Goal: Check status: Check status

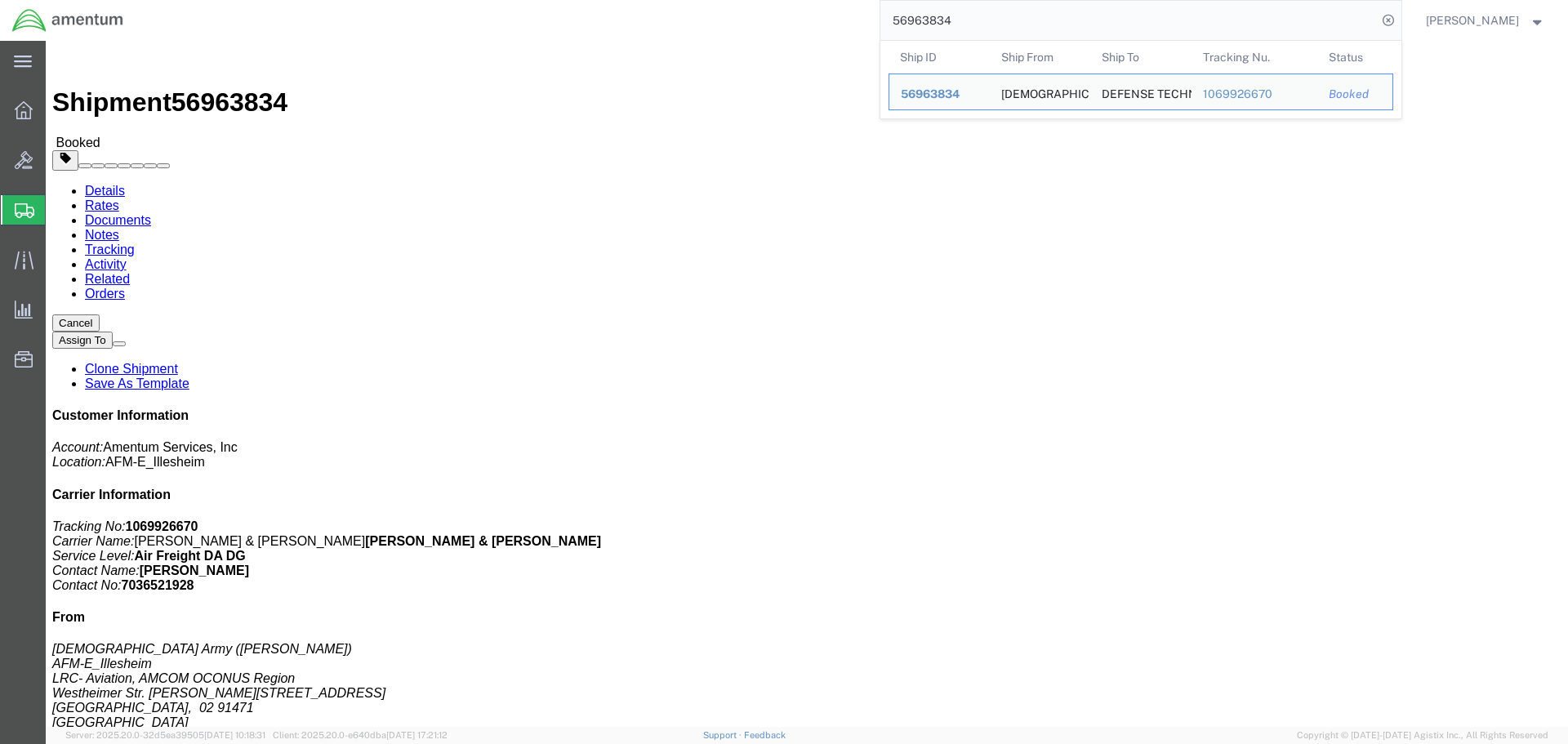
scroll to position [245, 0]
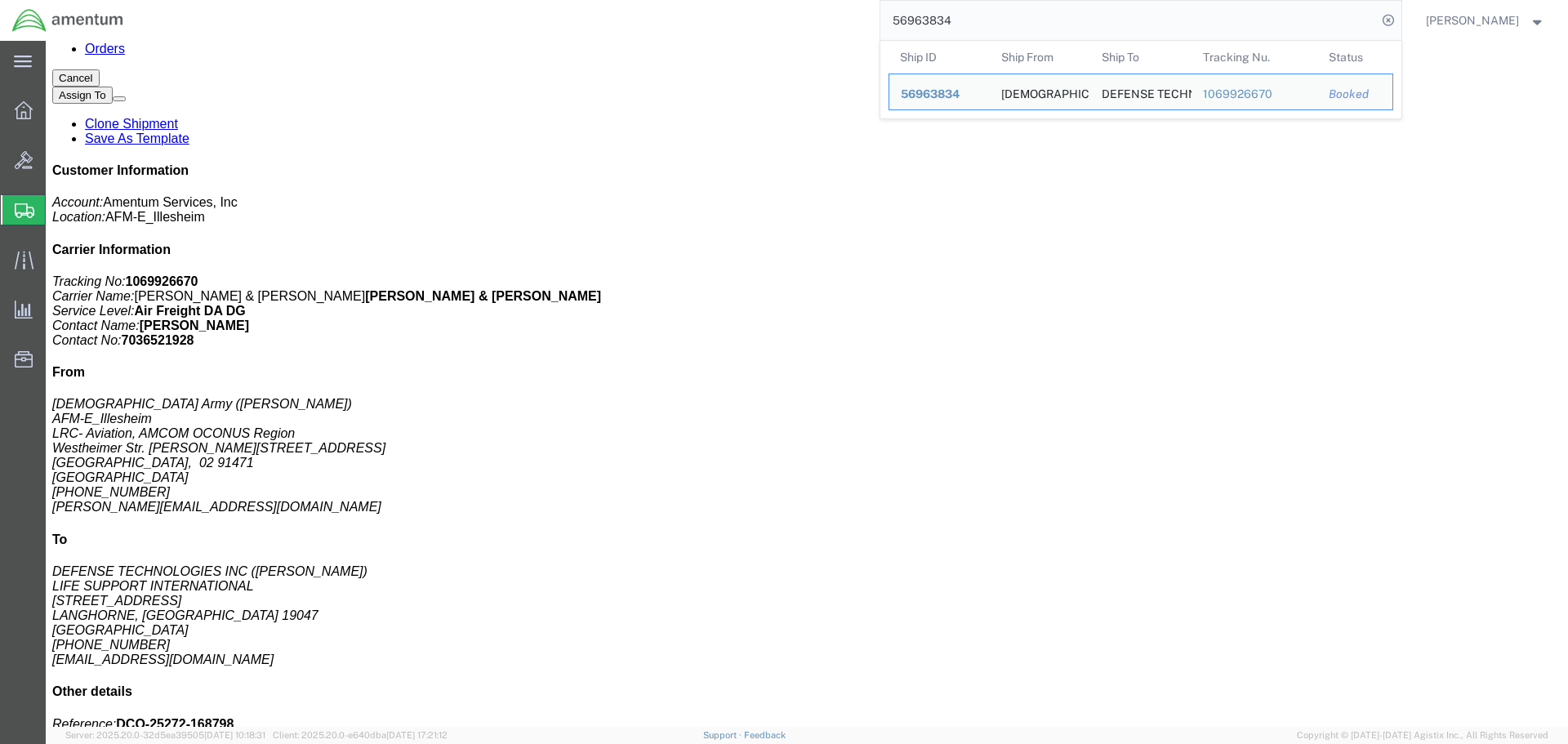
click at [1077, 25] on input "56963834" at bounding box center [1128, 20] width 497 height 39
paste input "330447"
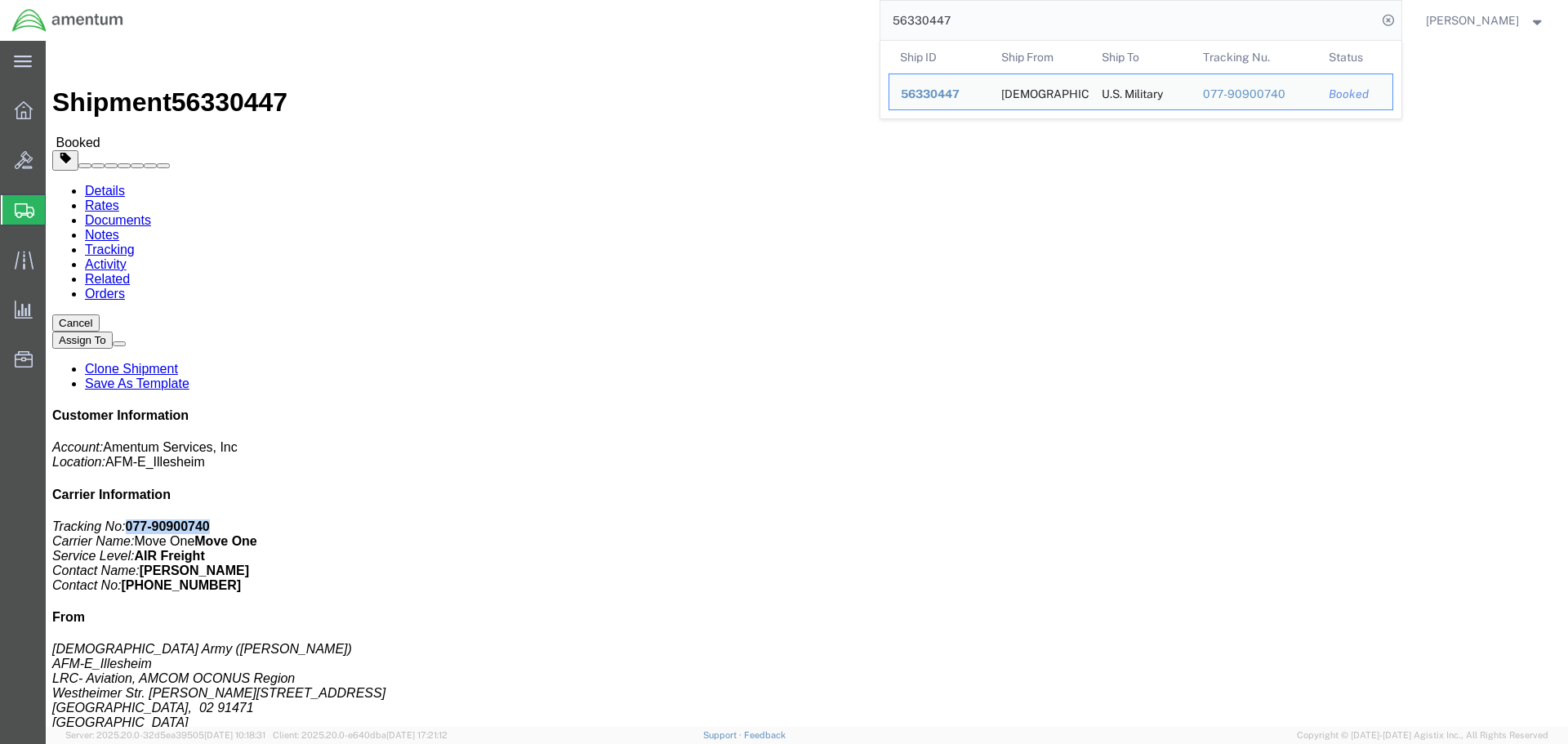
drag, startPoint x: 1363, startPoint y: 206, endPoint x: 1283, endPoint y: 212, distance: 80.2
click p "Tracking No: 077-90900740 Carrier Name: Move One Move One Service Level: AIR Fr…"
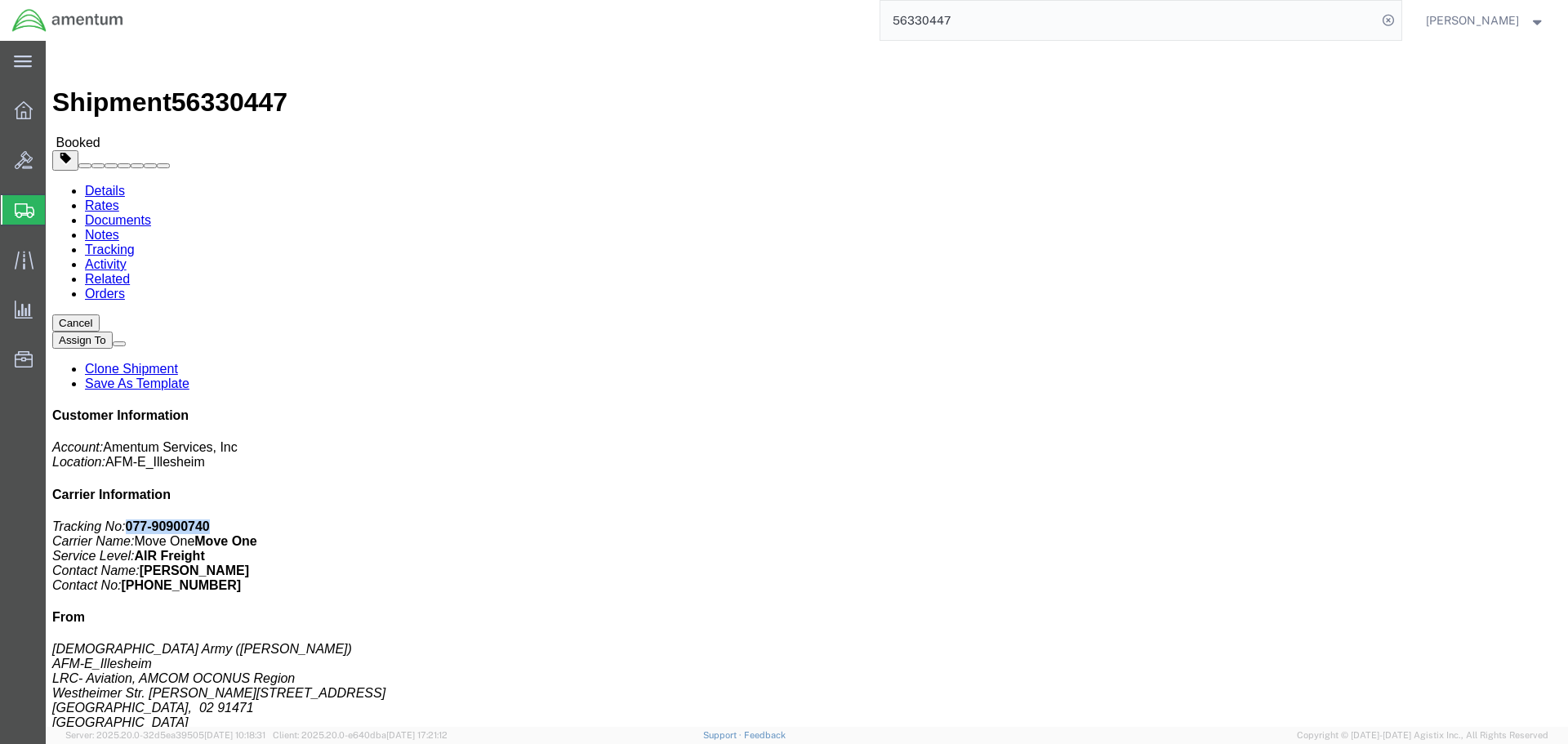
copy b "077-90900740"
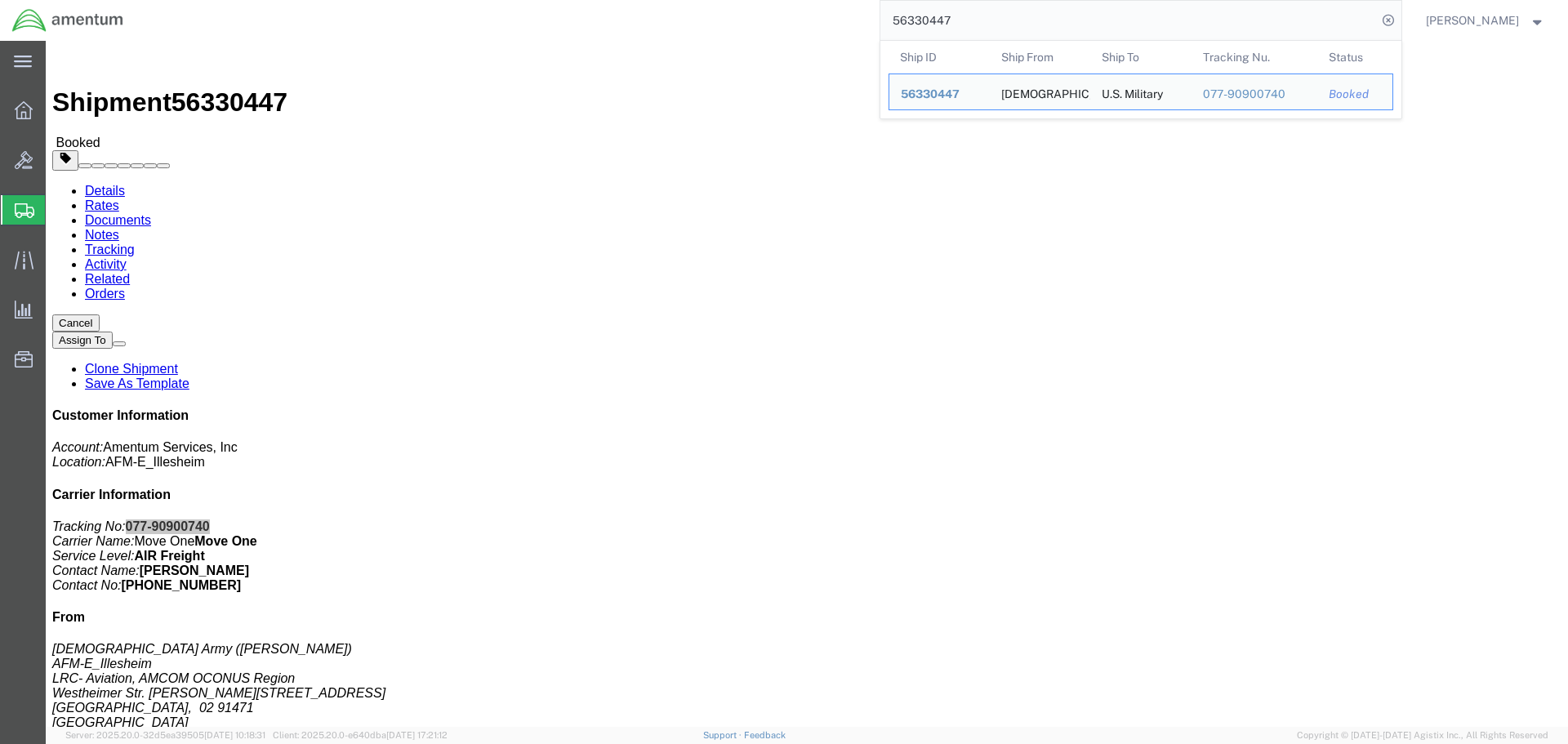
click at [998, 10] on input "56330447" at bounding box center [1128, 20] width 497 height 39
click at [998, 11] on input "56330447" at bounding box center [1128, 20] width 497 height 39
paste input "7725807176"
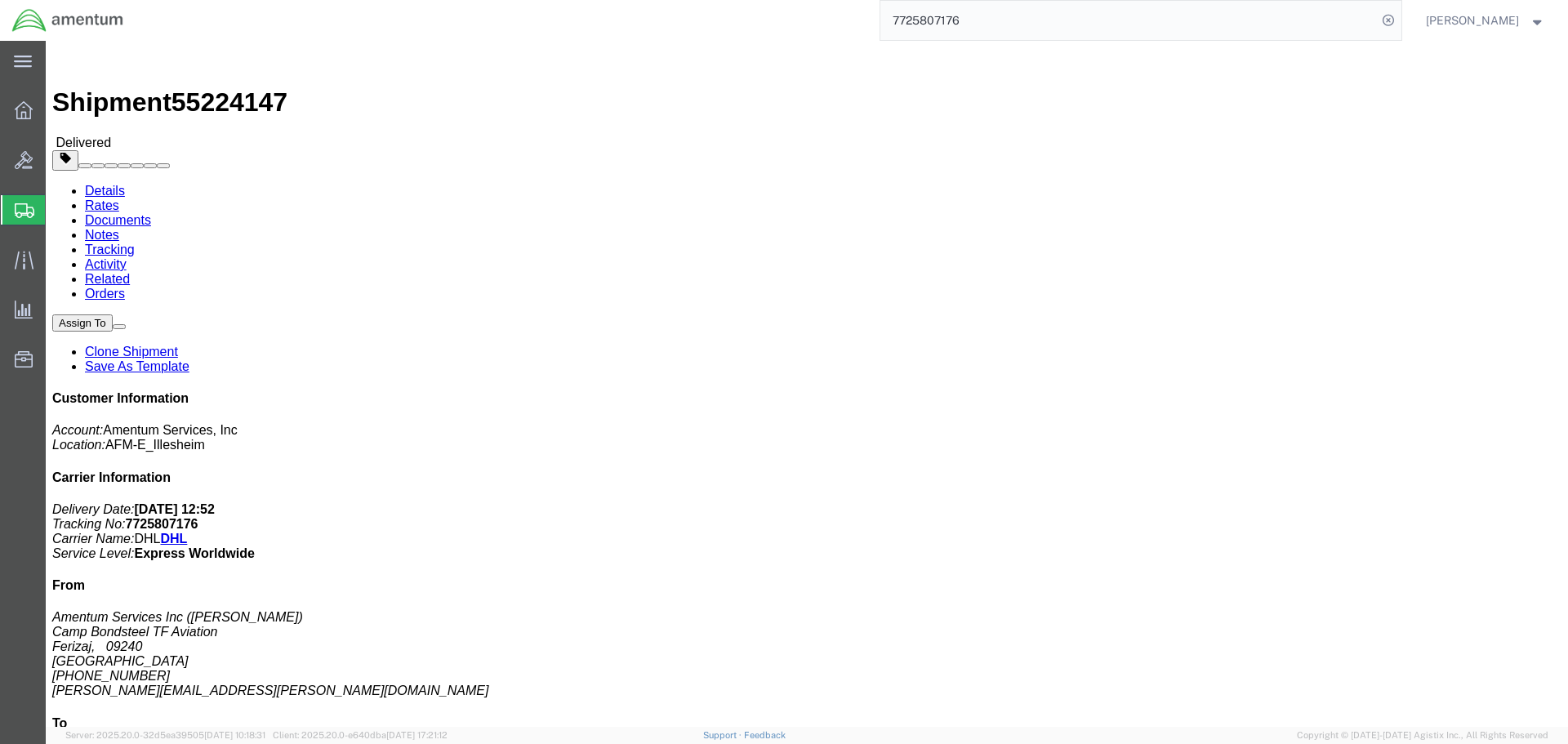
click b "7725807176"
drag, startPoint x: 1306, startPoint y: 224, endPoint x: 1283, endPoint y: 210, distance: 26.9
click icon "Delivery Date:"
click link "DHL"
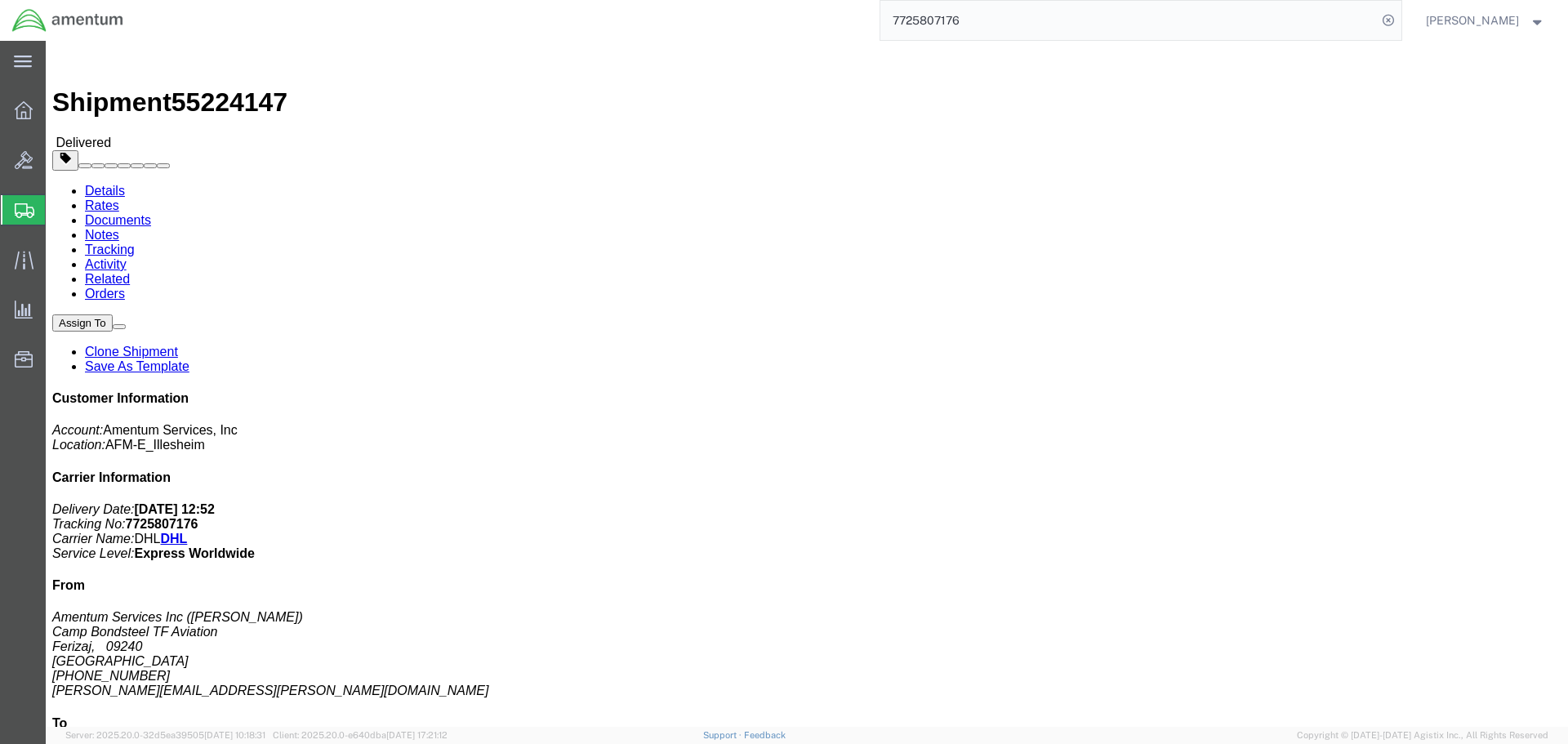
click at [957, 19] on input "7725807176" at bounding box center [1128, 20] width 497 height 39
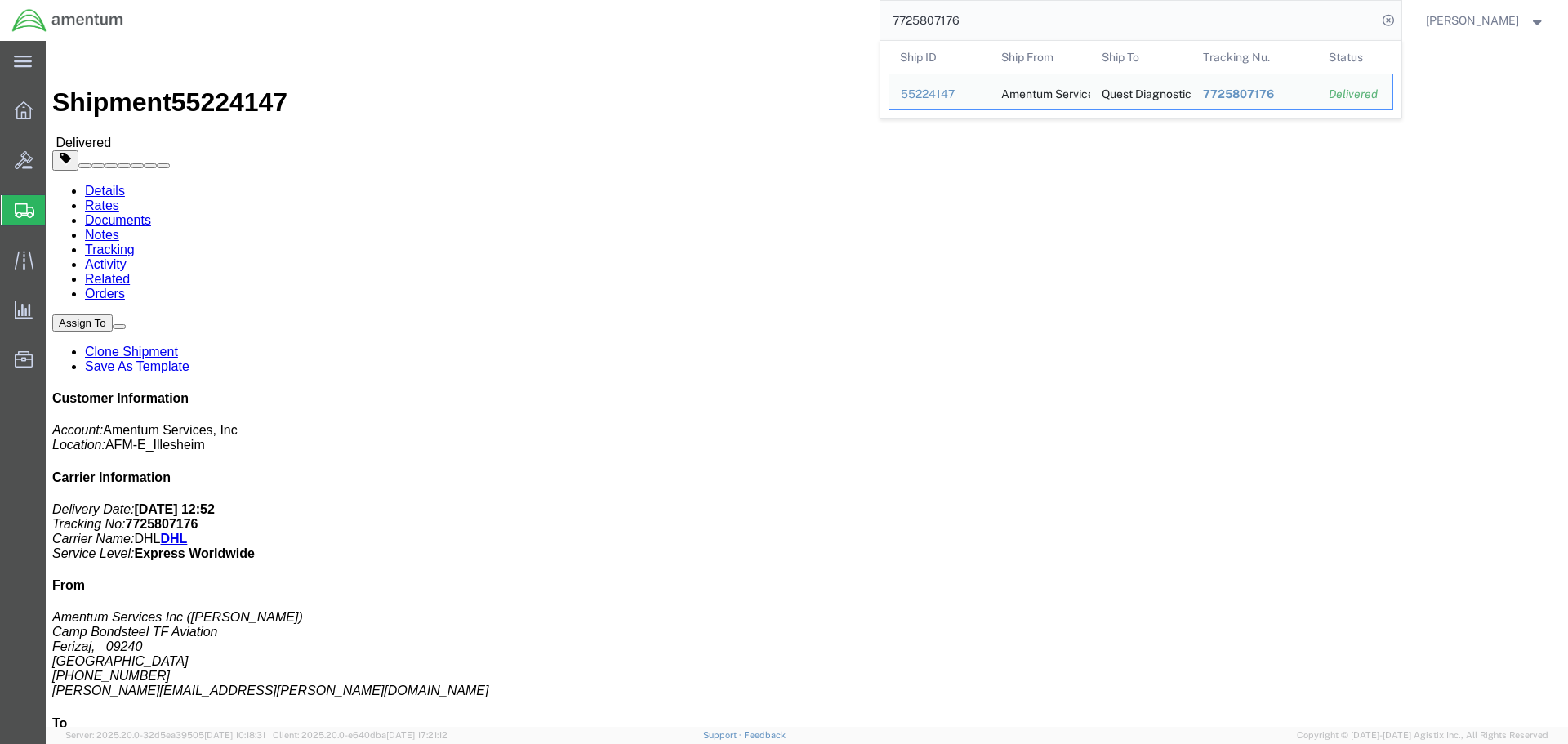
click at [957, 19] on input "7725807176" at bounding box center [1128, 20] width 497 height 39
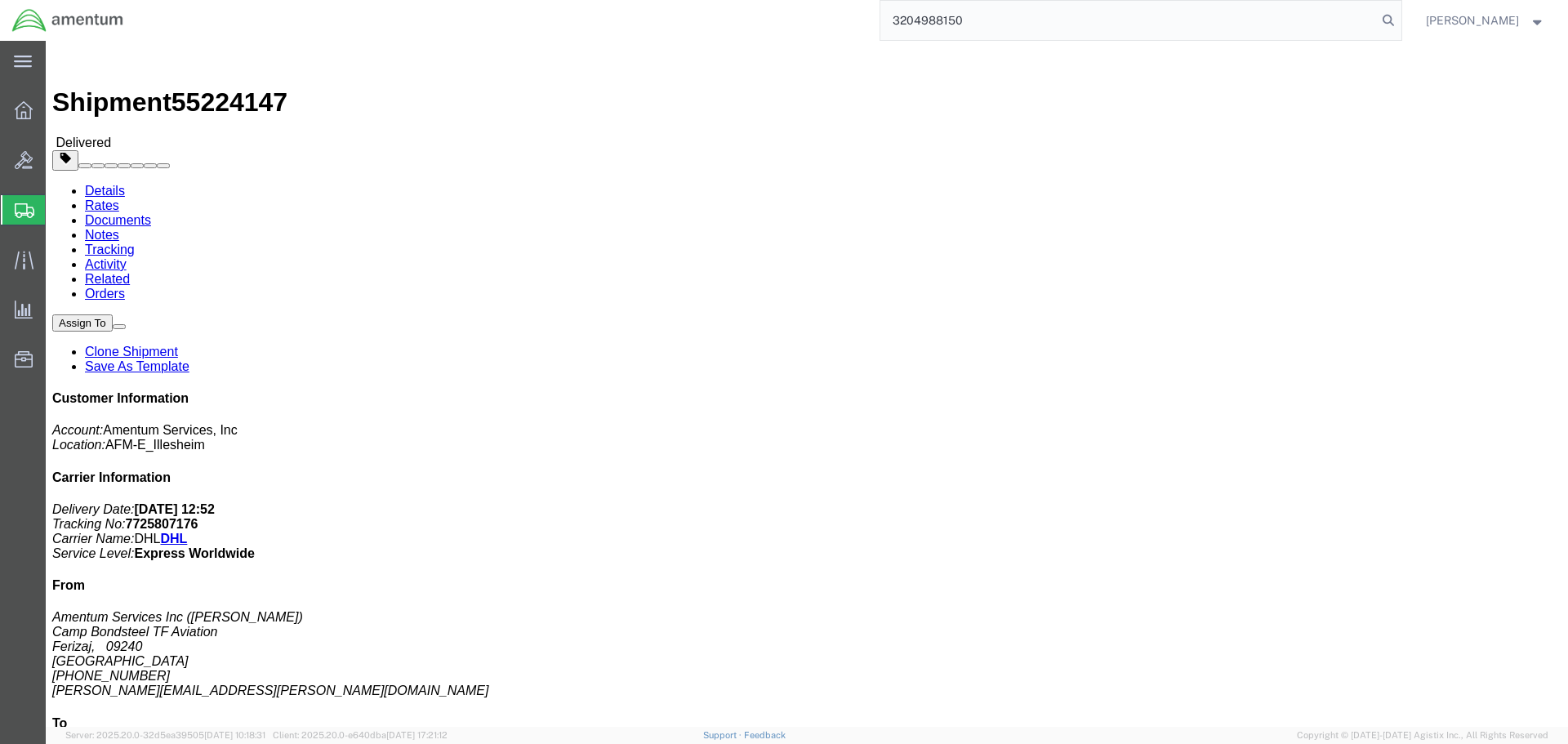
type input "3204988150"
